Goal: Information Seeking & Learning: Understand process/instructions

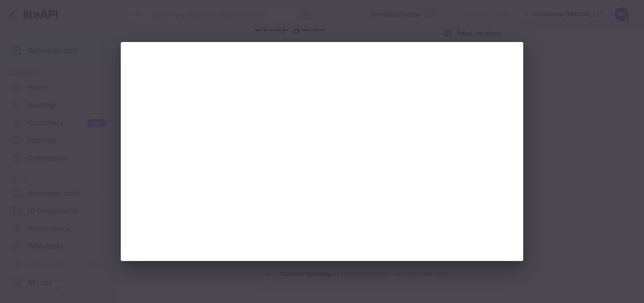
click at [478, 16] on div at bounding box center [322, 151] width 644 height 303
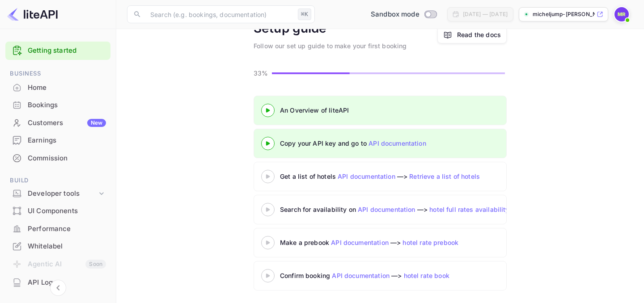
scroll to position [53, 0]
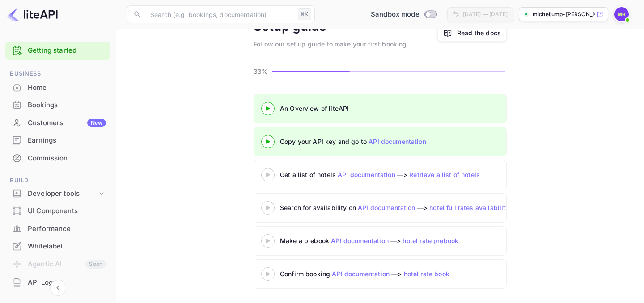
click at [270, 176] on icon at bounding box center [267, 175] width 31 height 4
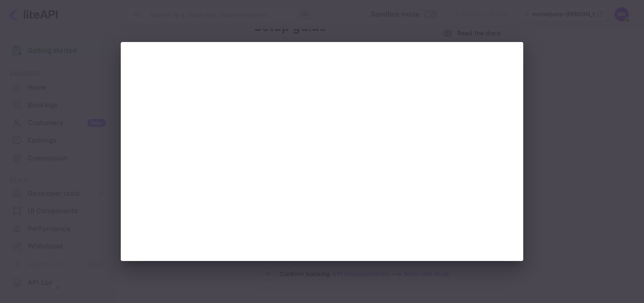
click at [553, 65] on div at bounding box center [322, 151] width 644 height 303
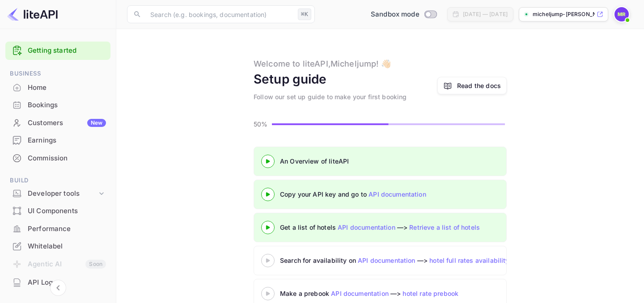
click at [459, 82] on div "Read the docs" at bounding box center [479, 85] width 44 height 9
